Goal: Task Accomplishment & Management: Manage account settings

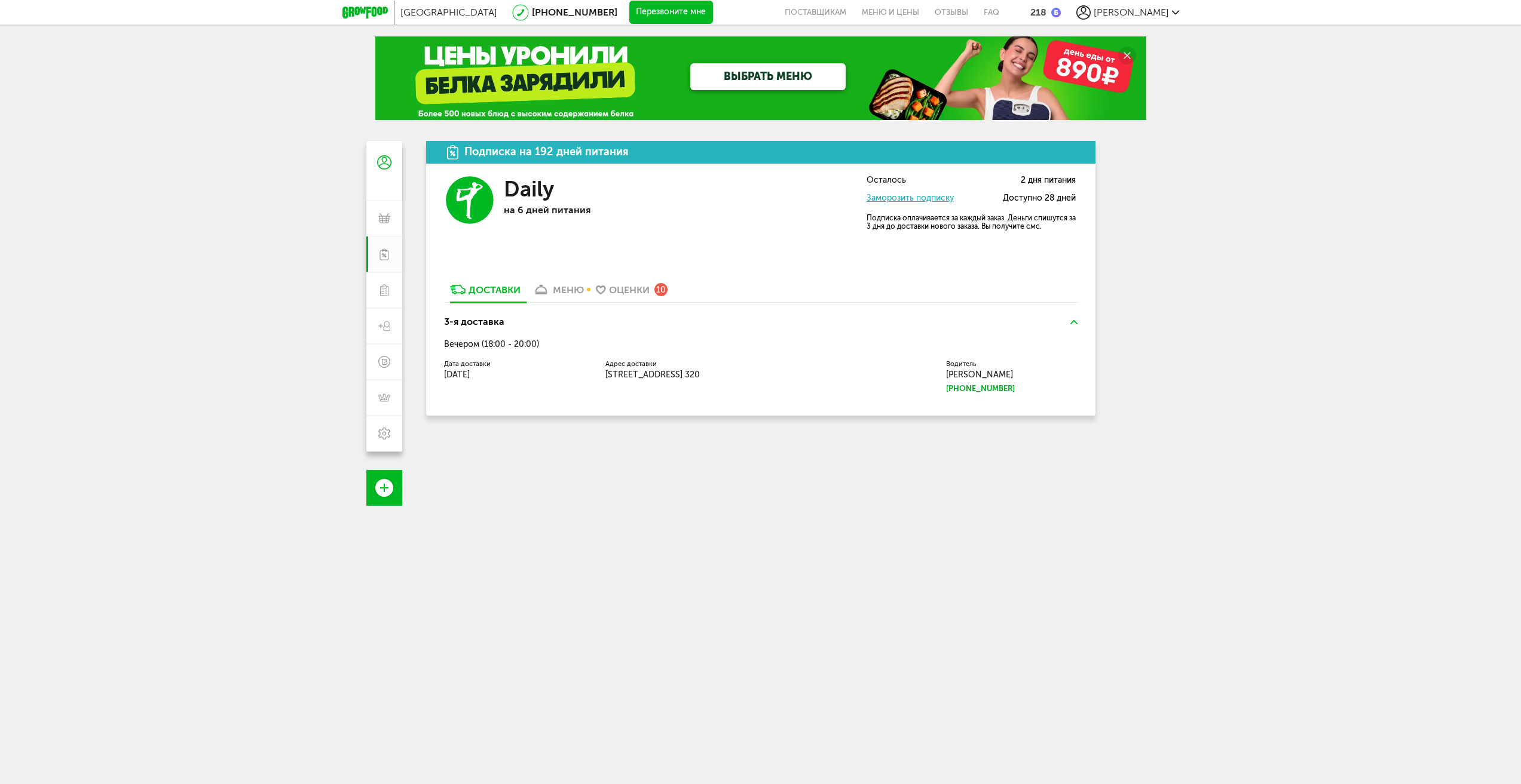
click at [570, 289] on div "меню" at bounding box center [569, 289] width 31 height 11
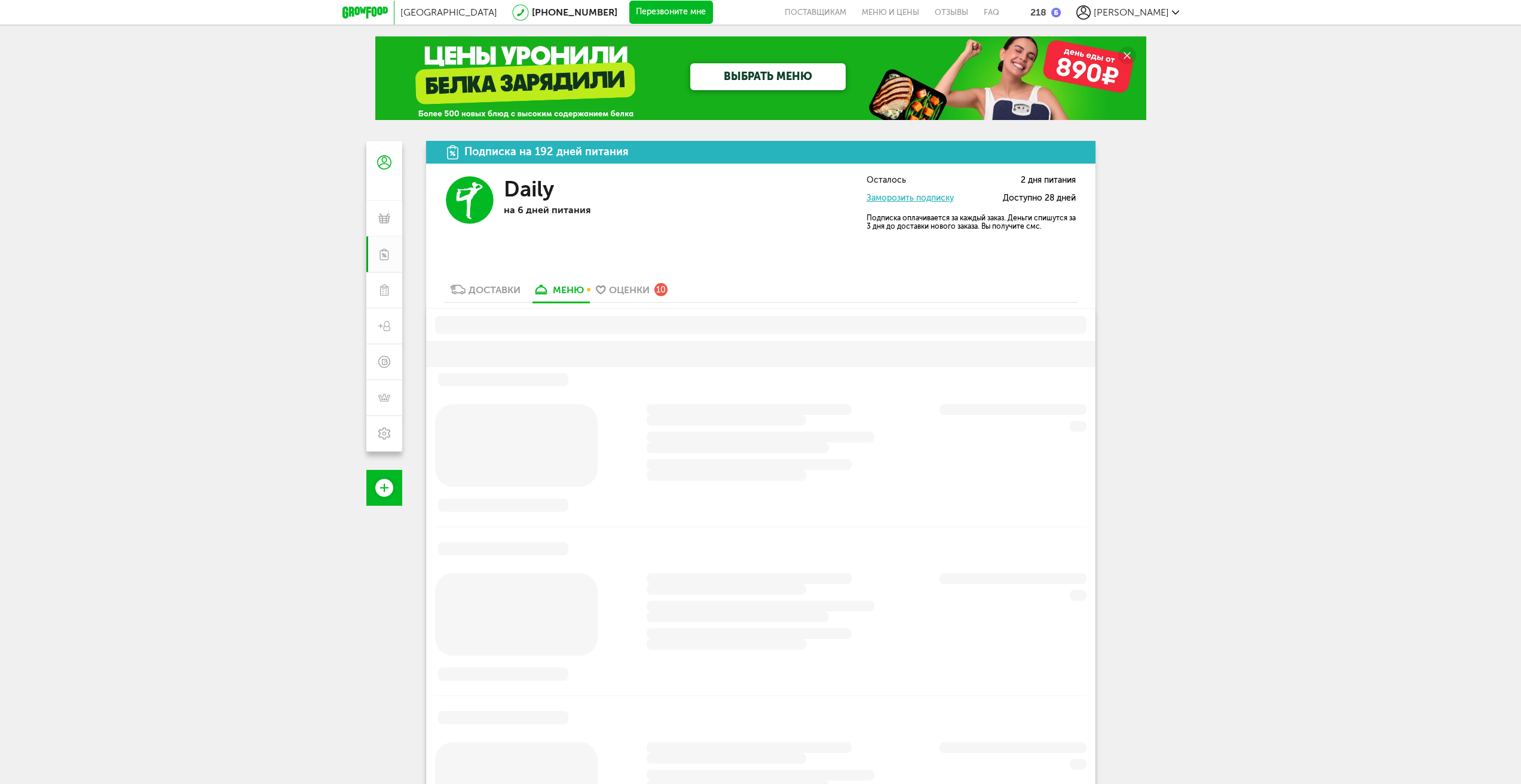
click at [511, 297] on link "Доставки" at bounding box center [485, 292] width 82 height 19
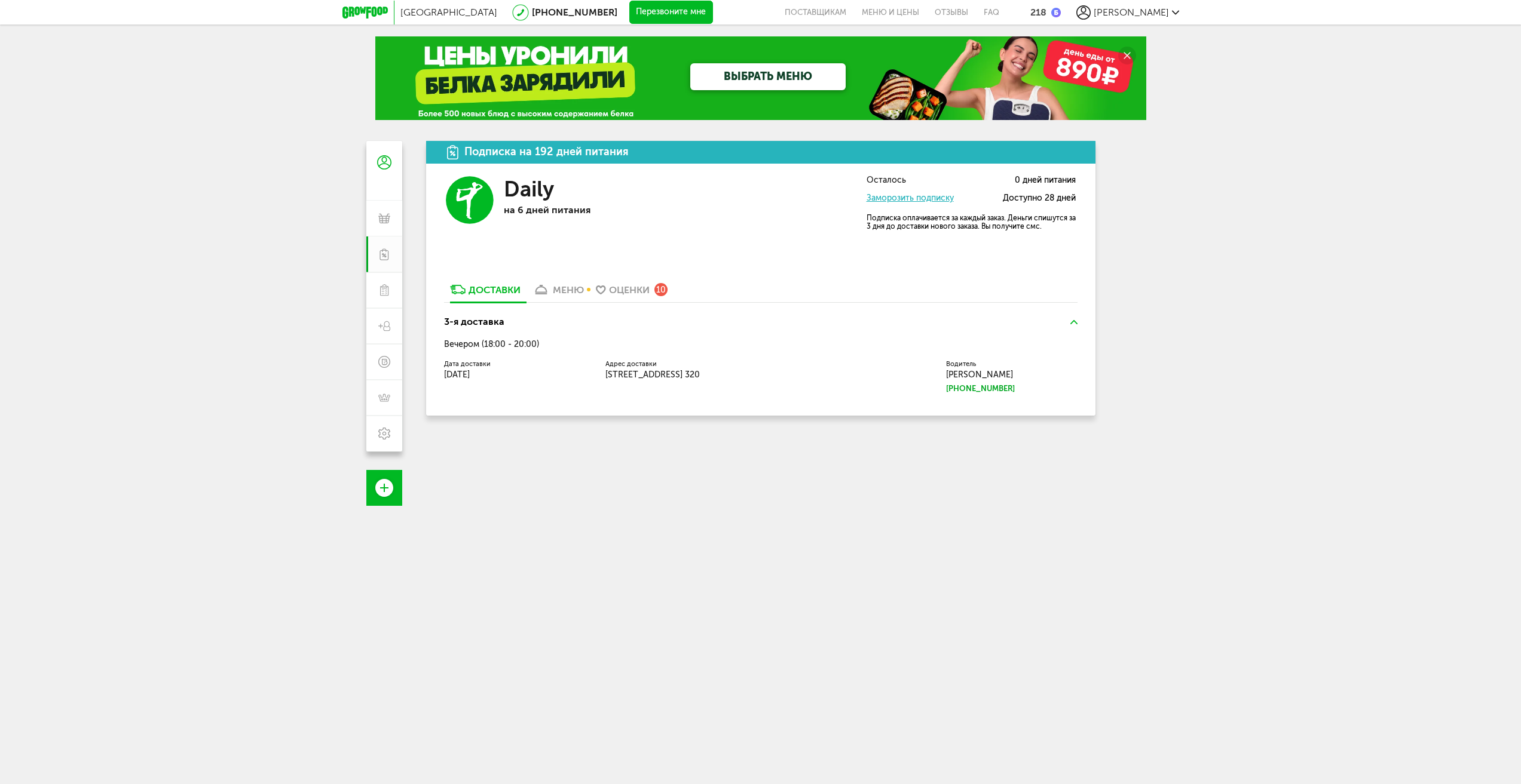
click at [893, 202] on link "Заморозить подписку" at bounding box center [910, 198] width 87 height 10
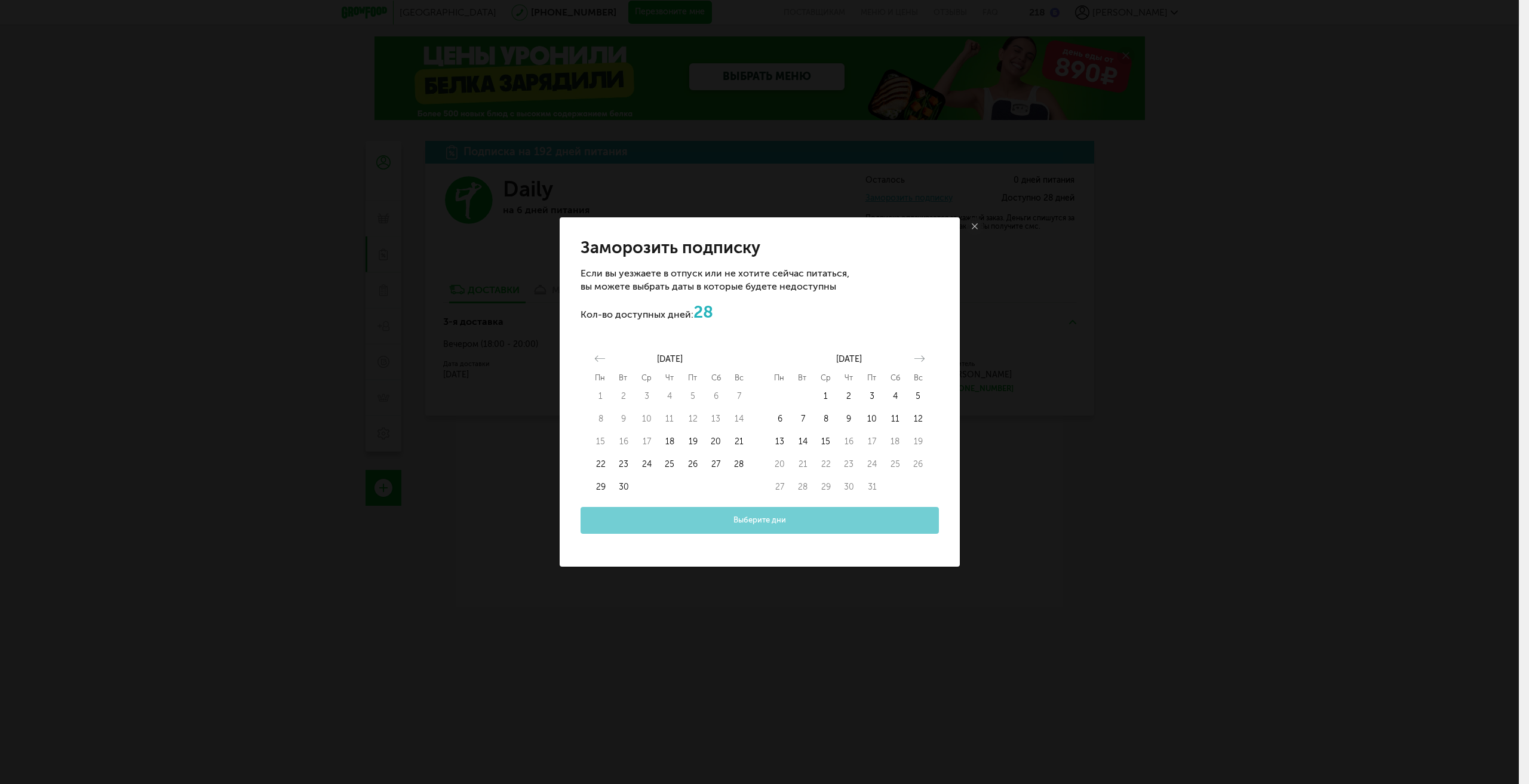
click at [977, 226] on icon at bounding box center [974, 226] width 6 height 6
